Goal: Task Accomplishment & Management: Manage account settings

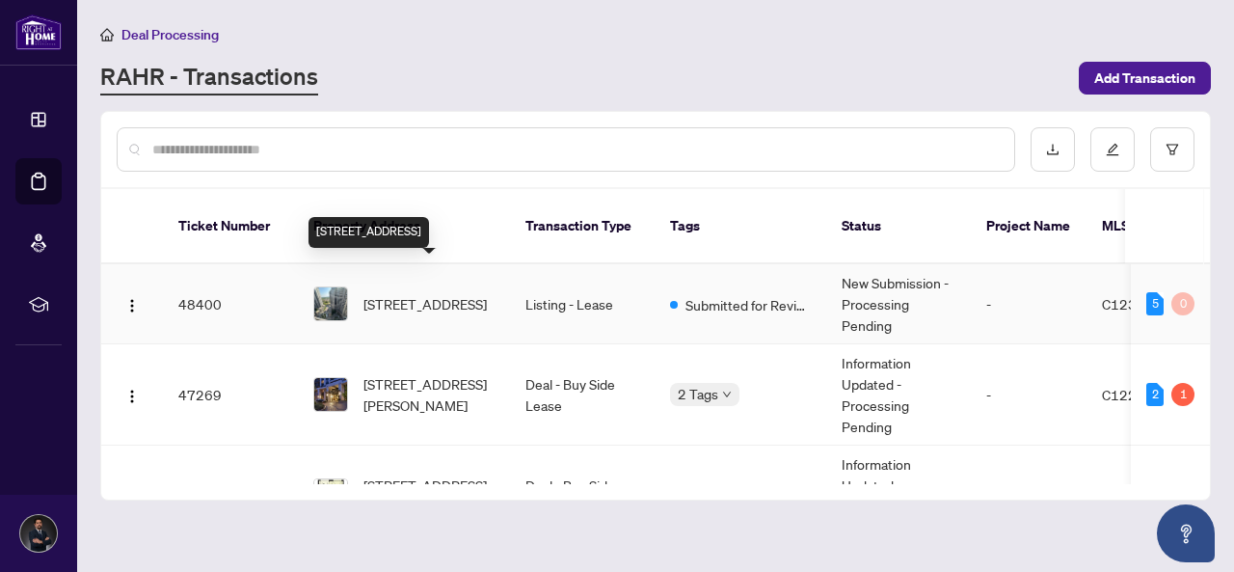
click at [418, 293] on span "[STREET_ADDRESS]" at bounding box center [425, 303] width 123 height 21
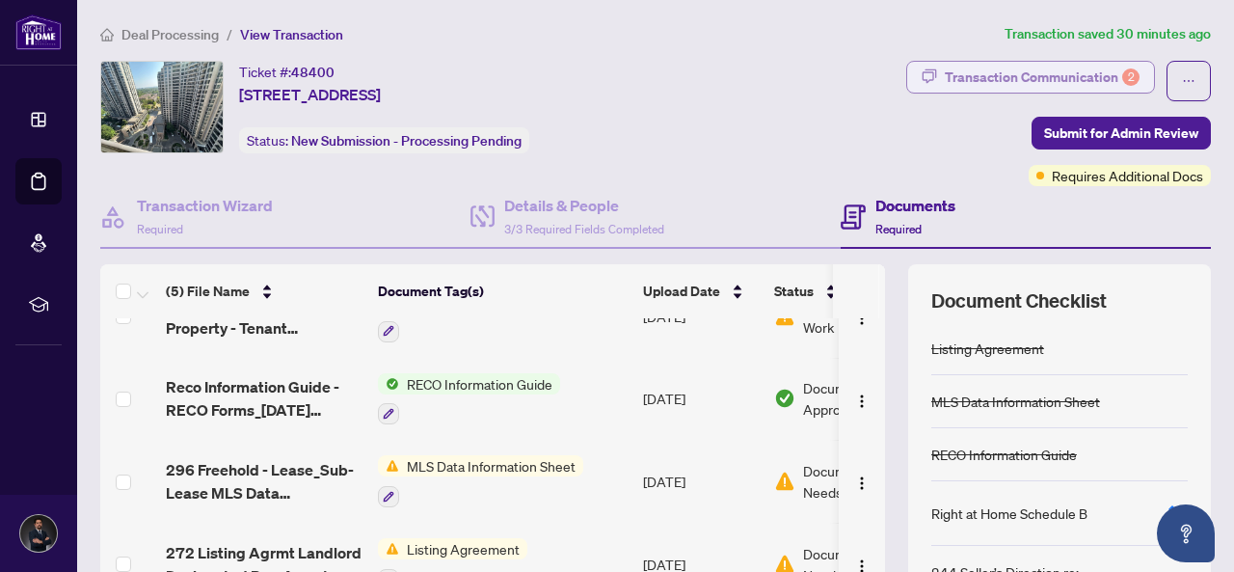
click at [1013, 62] on div "Transaction Communication 2" at bounding box center [1042, 77] width 195 height 31
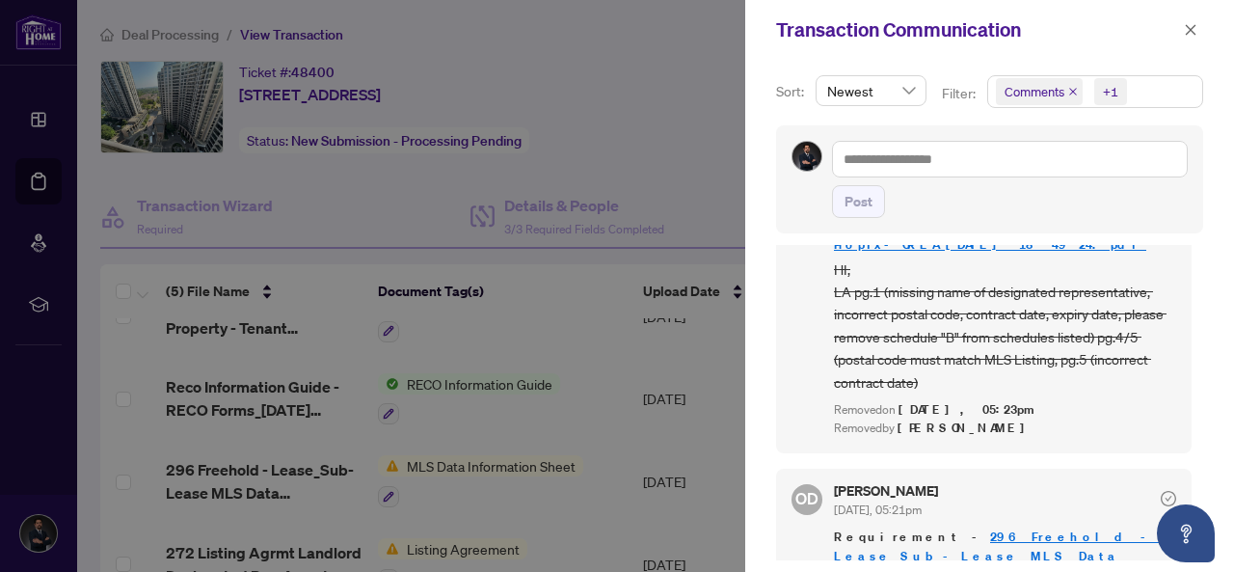
scroll to position [517, 0]
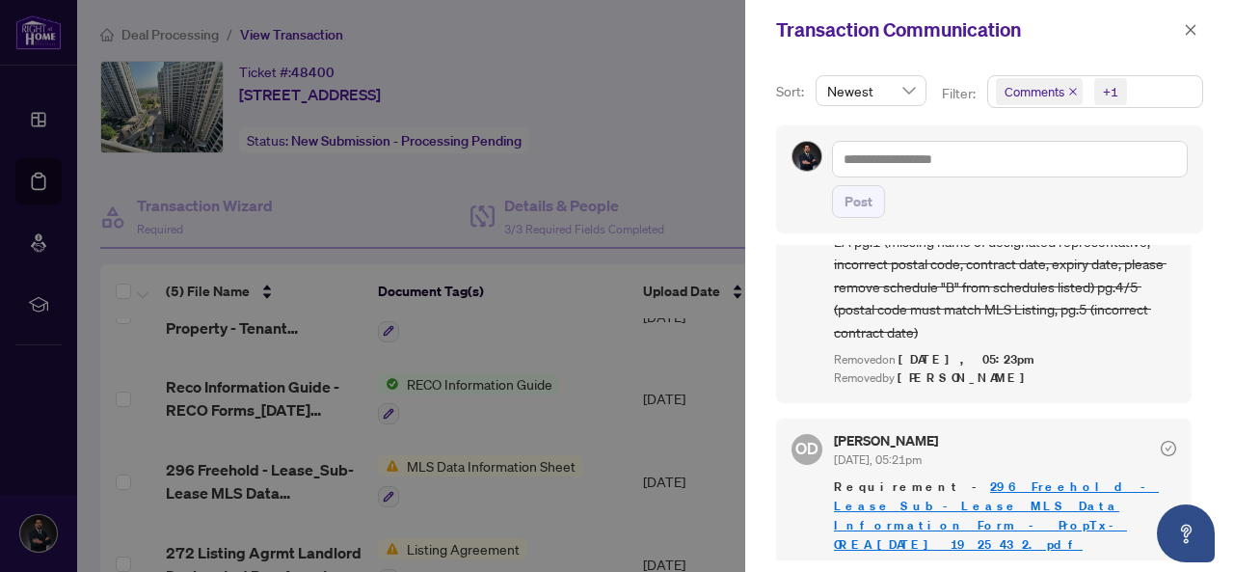
drag, startPoint x: 1233, startPoint y: 350, endPoint x: 1233, endPoint y: 377, distance: 27.0
click at [1233, 377] on div "Sort: Newest Filter: Comments +1 Post OD [PERSON_NAME] [DATE], 05:24pm Requirem…" at bounding box center [989, 316] width 489 height 512
click at [1218, 338] on div "Sort: Newest Filter: Comments +1 Post OD [PERSON_NAME] [DATE], 05:24pm Requirem…" at bounding box center [989, 316] width 489 height 512
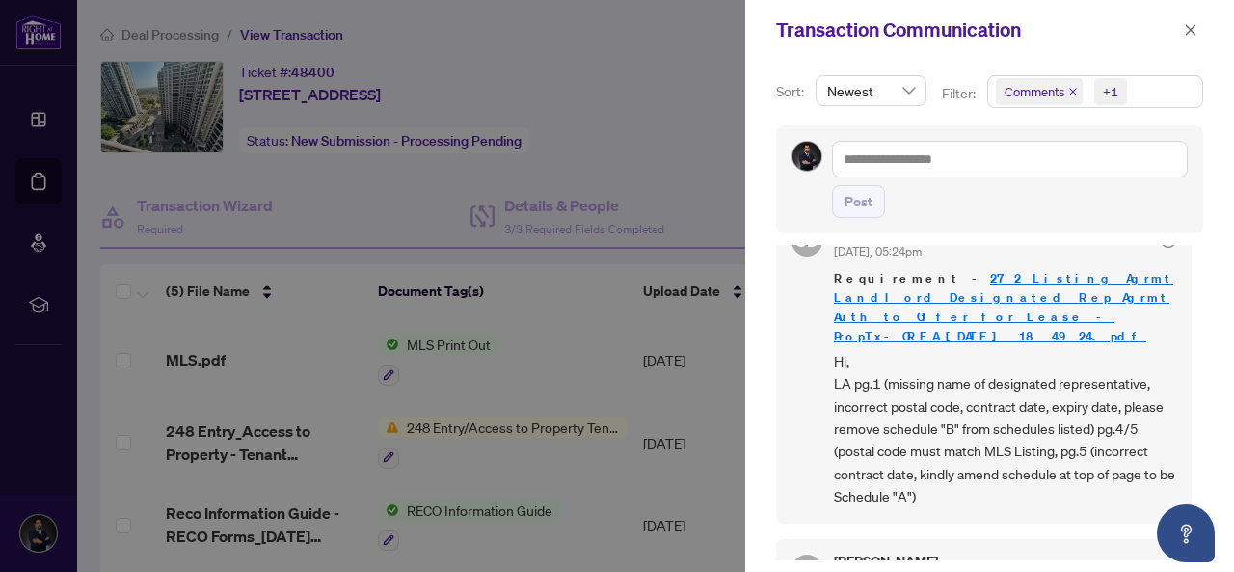
scroll to position [0, 0]
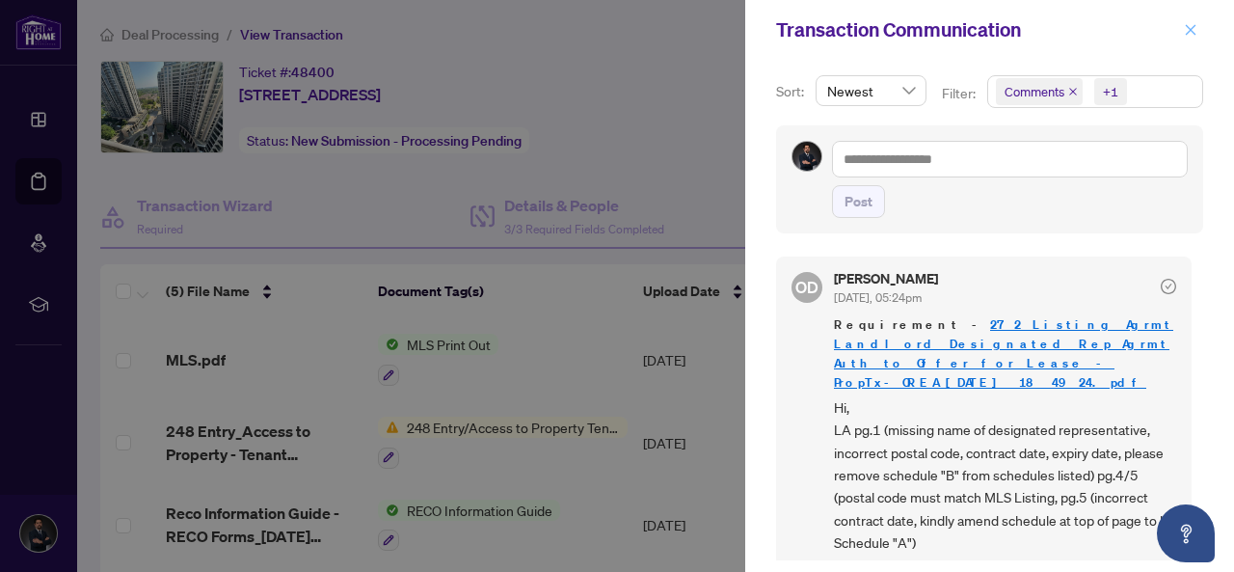
click at [1189, 32] on icon "close" at bounding box center [1191, 29] width 11 height 11
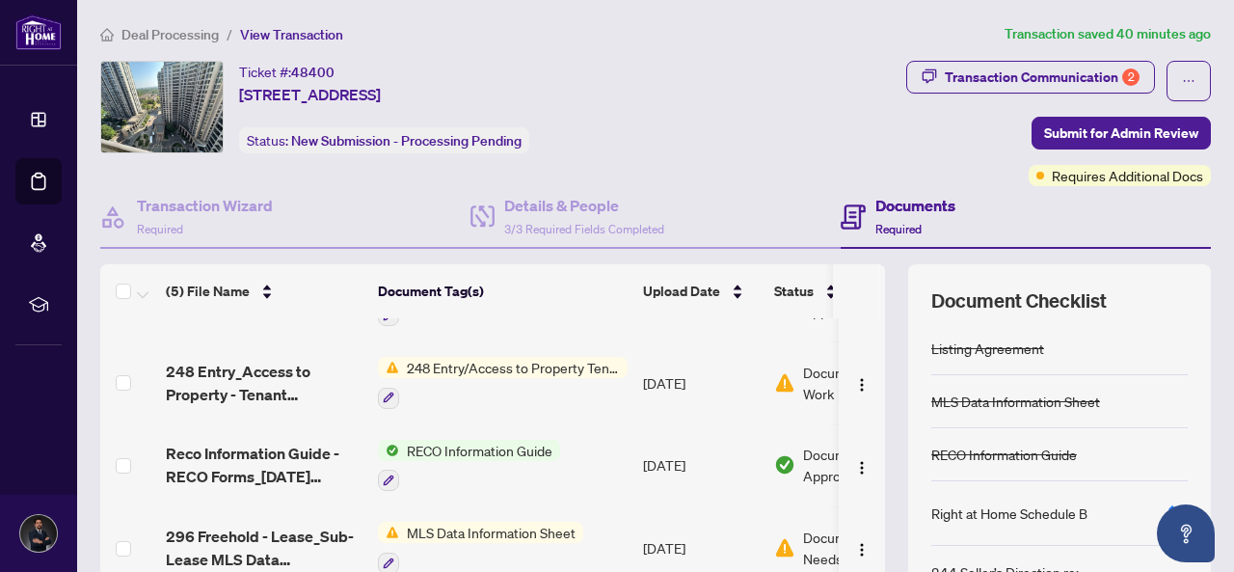
scroll to position [37, 0]
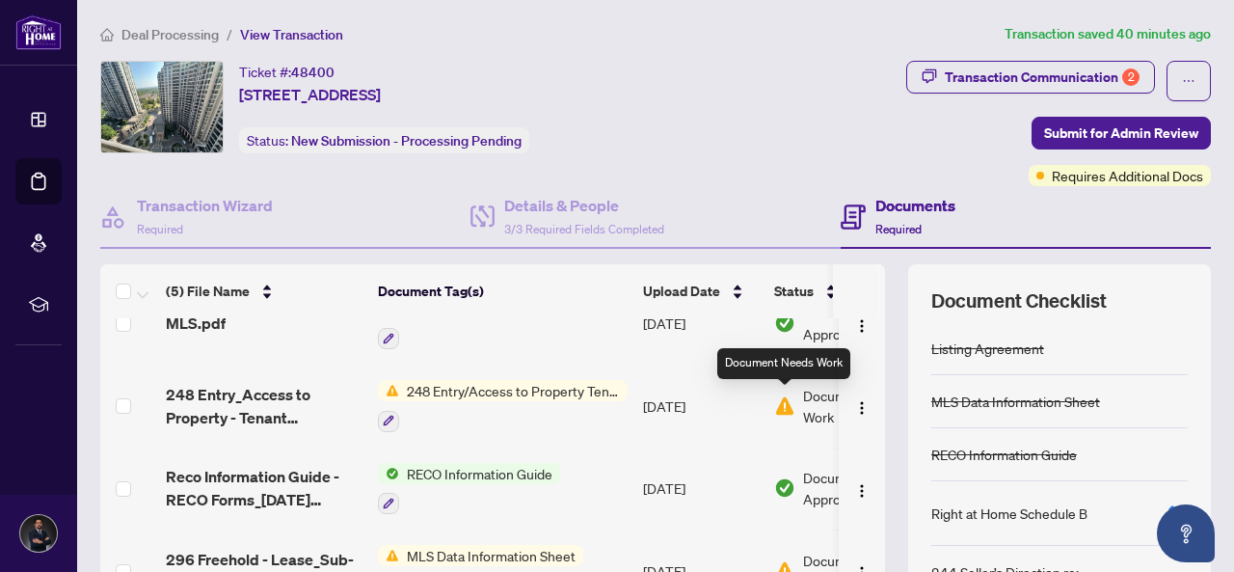
click at [784, 397] on img at bounding box center [784, 405] width 21 height 21
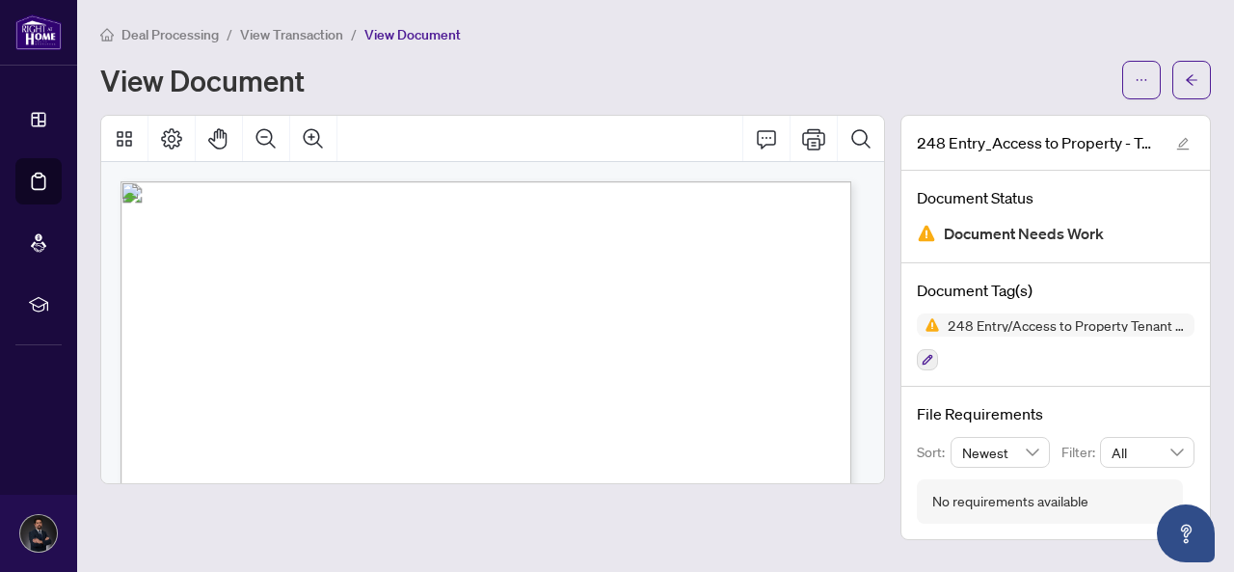
click at [835, 34] on div "Deal Processing / View Transaction / View Document" at bounding box center [655, 34] width 1111 height 22
click at [1192, 78] on icon "arrow-left" at bounding box center [1192, 80] width 14 height 14
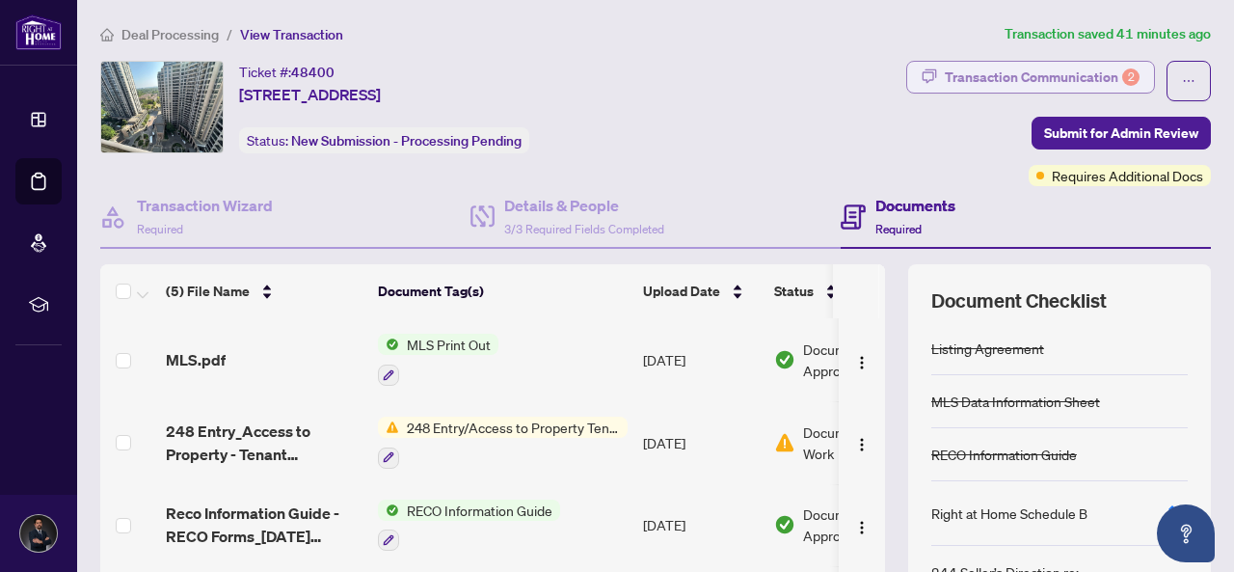
click at [1051, 78] on div "Transaction Communication 2" at bounding box center [1042, 77] width 195 height 31
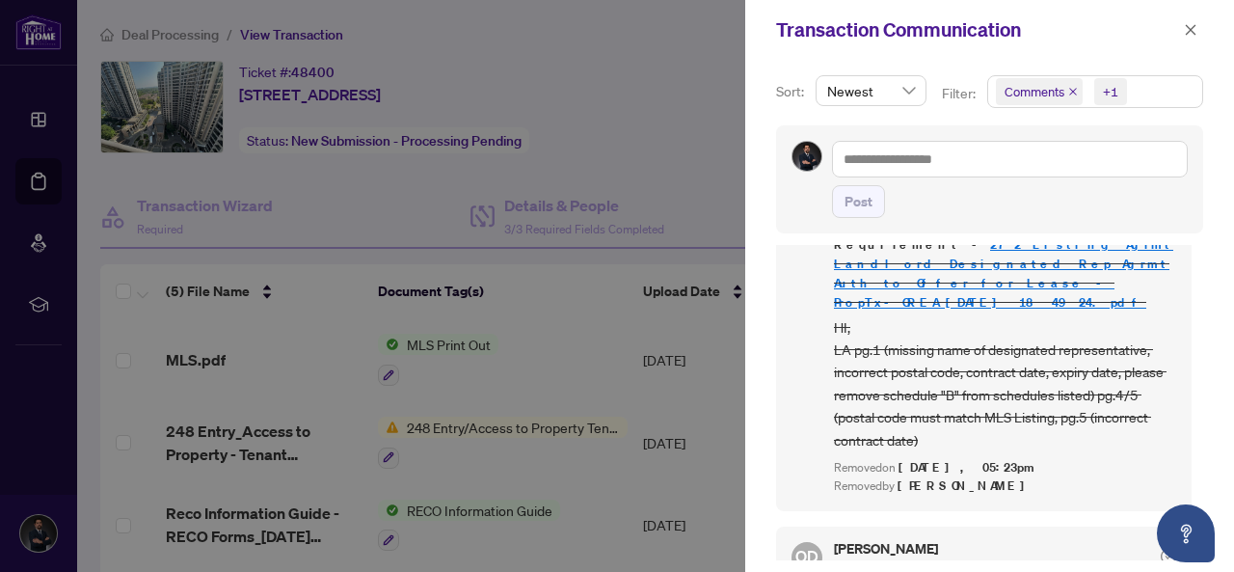
scroll to position [482, 0]
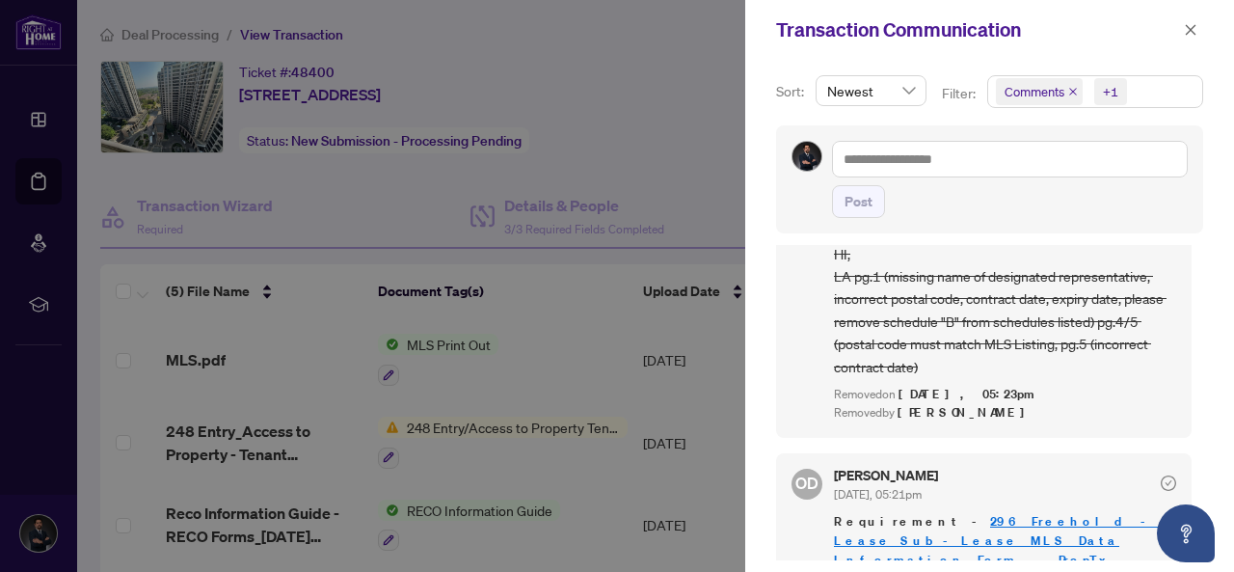
click at [626, 159] on div at bounding box center [617, 286] width 1234 height 572
click at [625, 169] on div at bounding box center [617, 286] width 1234 height 572
click at [1190, 40] on span "button" at bounding box center [1191, 29] width 14 height 31
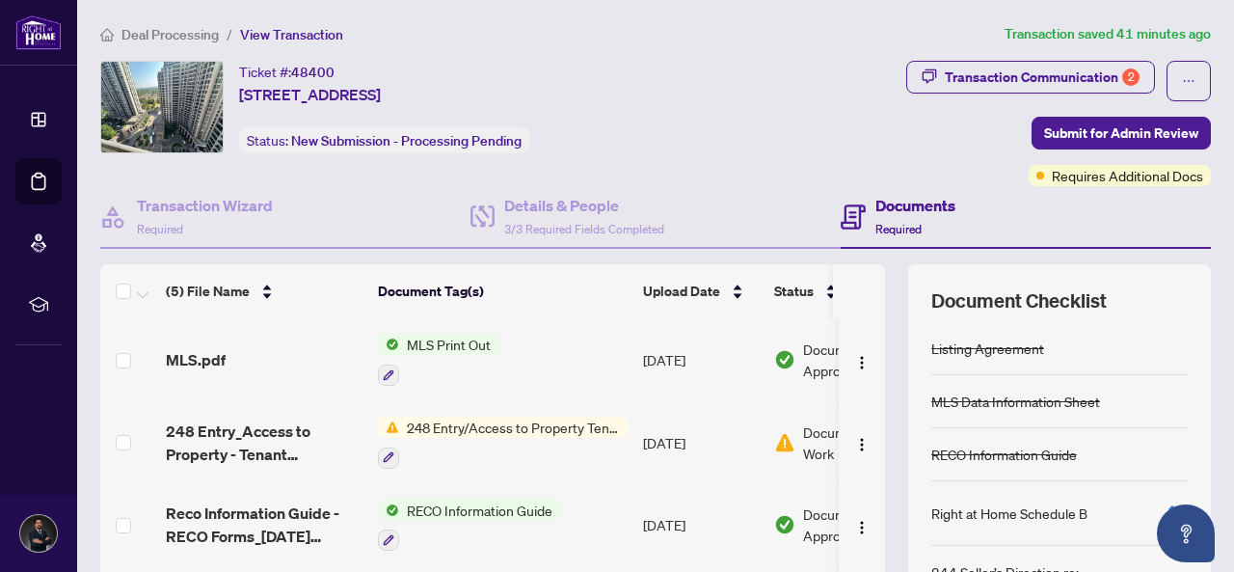
click at [537, 439] on div "248 Entry/Access to Property Tenant Acknowledgement" at bounding box center [503, 443] width 250 height 52
click at [785, 433] on img at bounding box center [784, 442] width 21 height 21
